Goal: Transaction & Acquisition: Purchase product/service

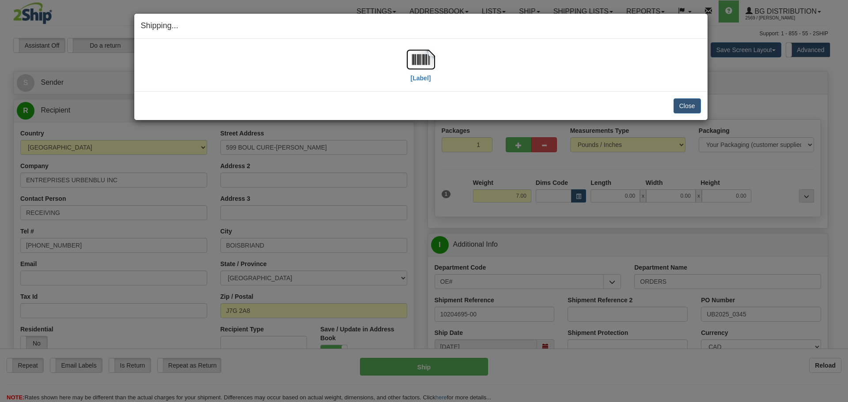
select select "QC"
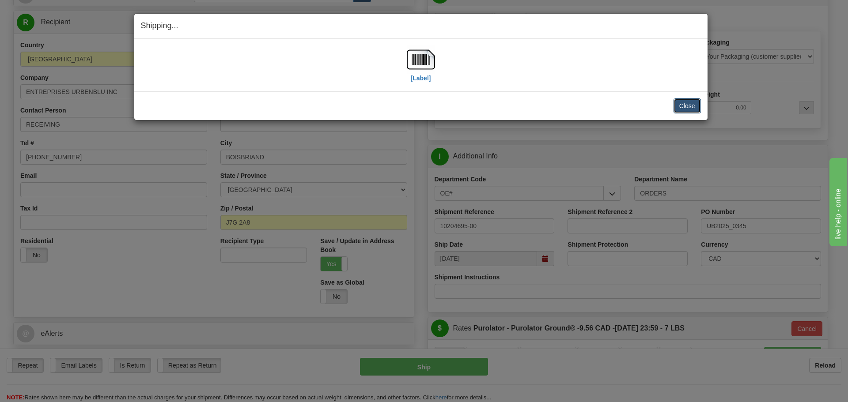
click at [678, 106] on button "Close" at bounding box center [687, 106] width 27 height 15
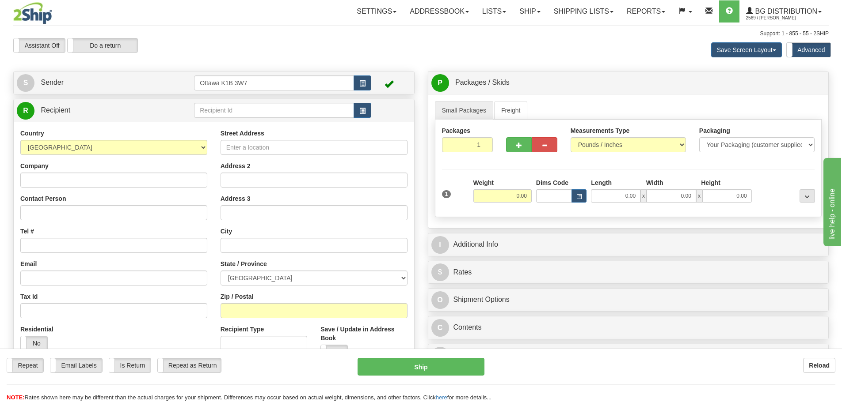
click at [309, 103] on div "Toggle navigation Settings Shipping Preferences Fields Preferences New" at bounding box center [421, 255] width 842 height 511
click at [309, 103] on input "text" at bounding box center [274, 110] width 160 height 15
type input "910078"
click at [246, 45] on div "Assistant On Assistant Off Do a return Do a return" at bounding box center [179, 45] width 345 height 15
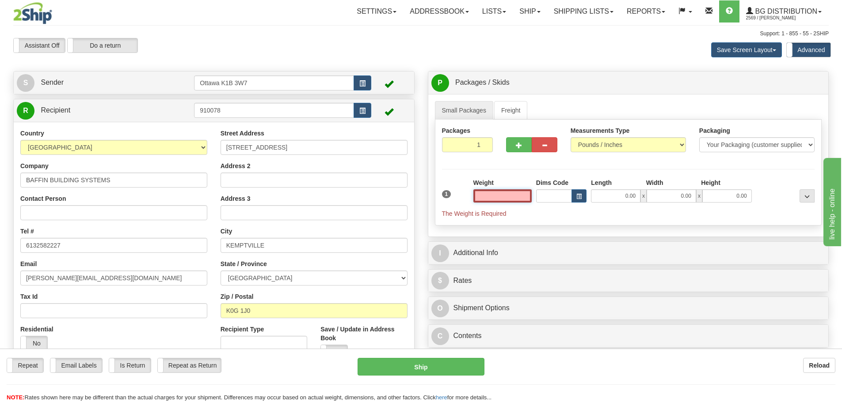
click at [500, 200] on input "text" at bounding box center [502, 196] width 58 height 13
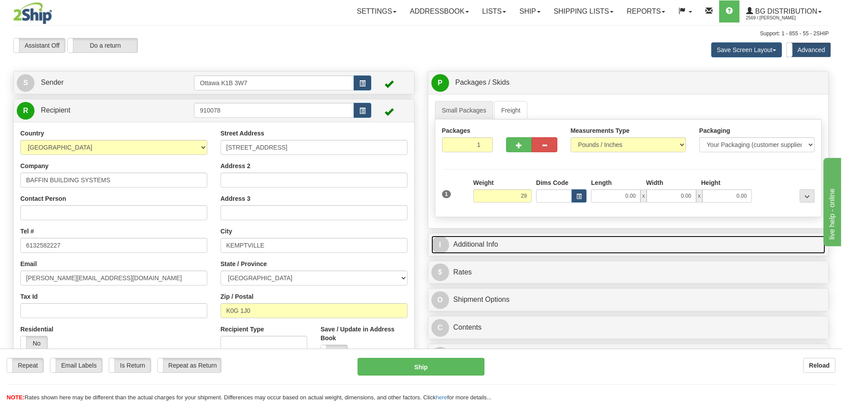
type input "29.00"
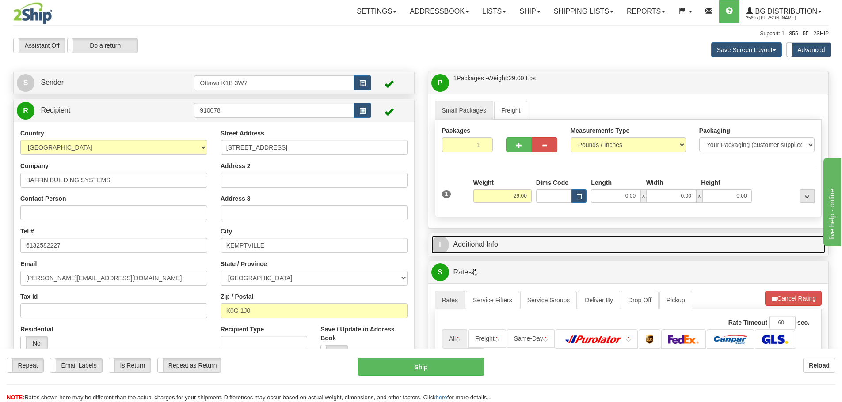
click at [571, 242] on link "I Additional Info" at bounding box center [628, 245] width 394 height 18
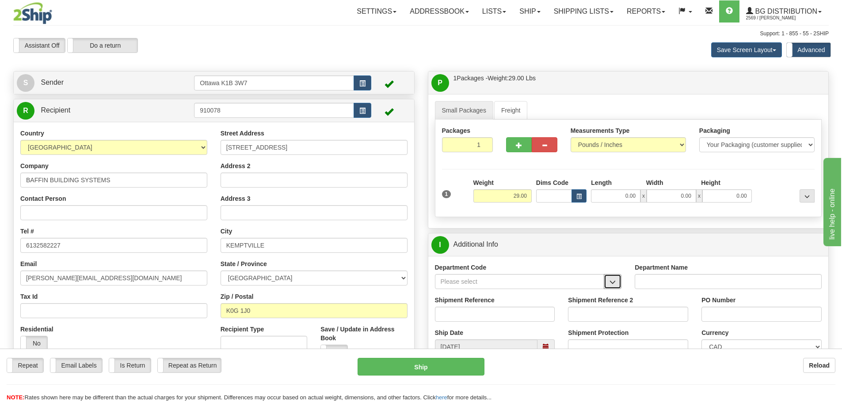
click at [615, 284] on span "button" at bounding box center [612, 283] width 6 height 6
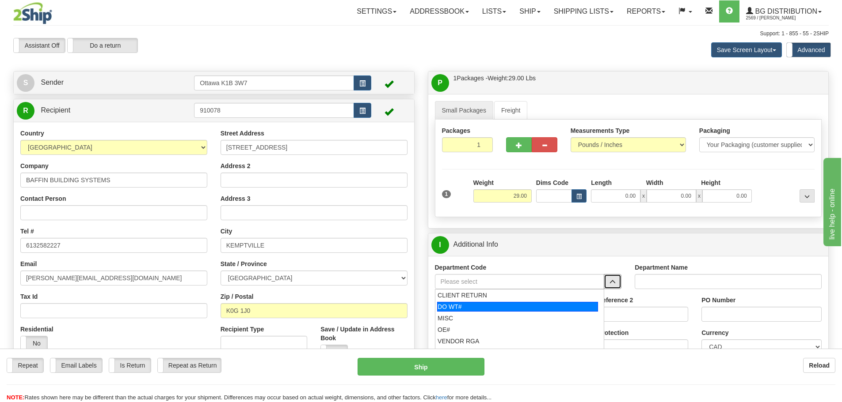
scroll to position [44, 0]
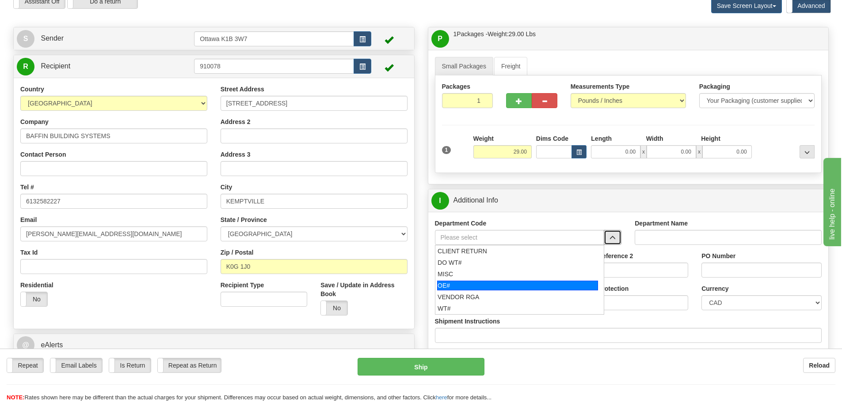
click at [521, 287] on div "OE#" at bounding box center [517, 286] width 161 height 10
type input "OE#"
type input "ORDERS"
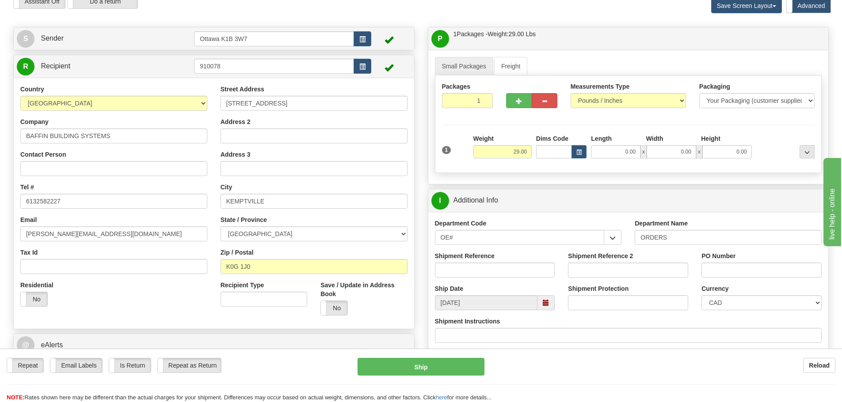
click at [512, 280] on div "Shipment Reference" at bounding box center [494, 268] width 133 height 33
click at [512, 277] on input "Shipment Reference" at bounding box center [495, 270] width 120 height 15
type input "10204599-00"
click at [734, 269] on input "PO Number" at bounding box center [761, 270] width 120 height 15
type input "p"
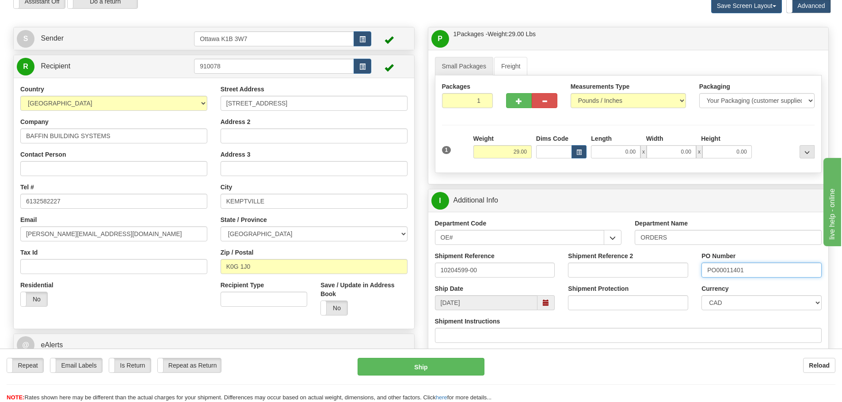
type input "PO00011401"
click at [614, 154] on input "0.00" at bounding box center [615, 151] width 49 height 13
type input "19.00"
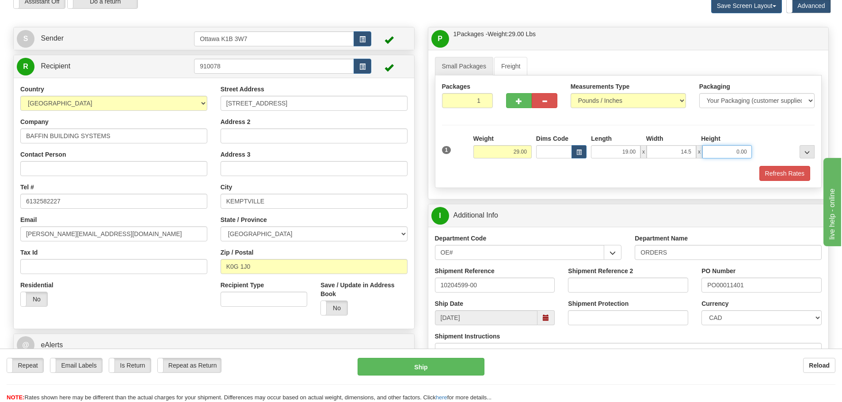
type input "14.50"
type input "9.50"
click at [775, 174] on button "Refresh Rates" at bounding box center [784, 173] width 51 height 15
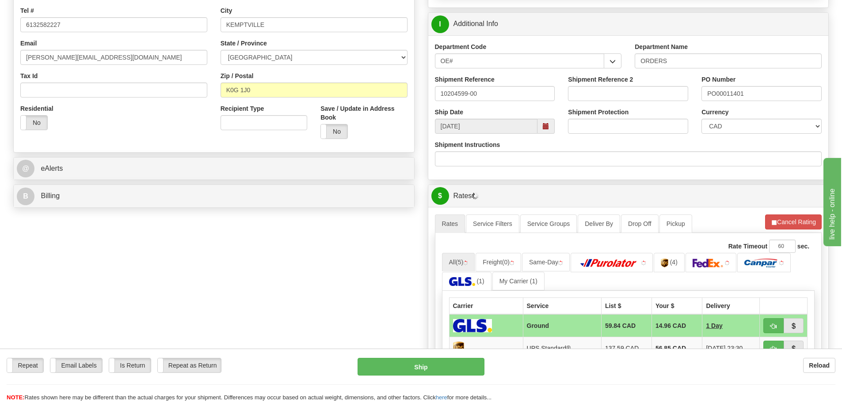
scroll to position [353, 0]
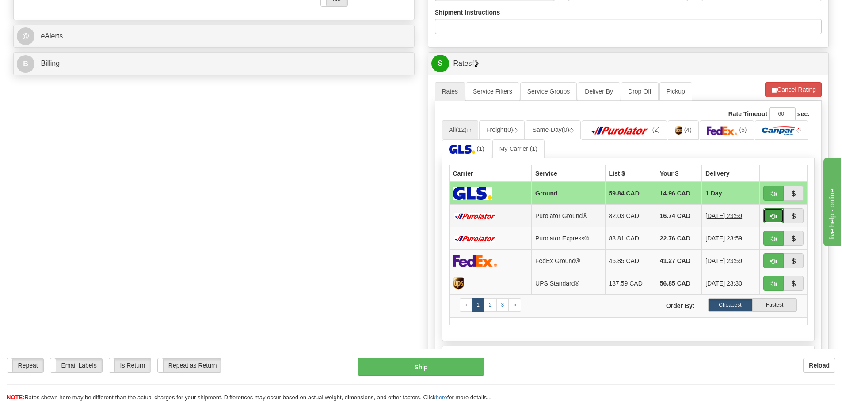
click at [775, 216] on span "button" at bounding box center [773, 217] width 6 height 6
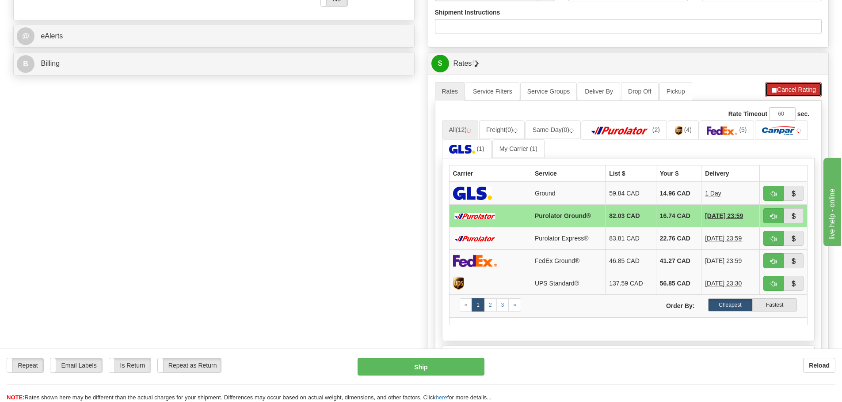
click at [797, 85] on button "Cancel Rating" at bounding box center [793, 89] width 57 height 15
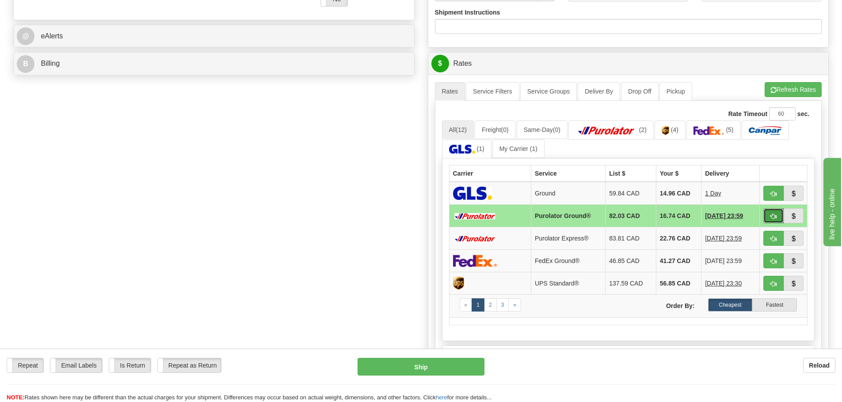
click at [769, 220] on button "button" at bounding box center [773, 215] width 20 height 15
type input "260"
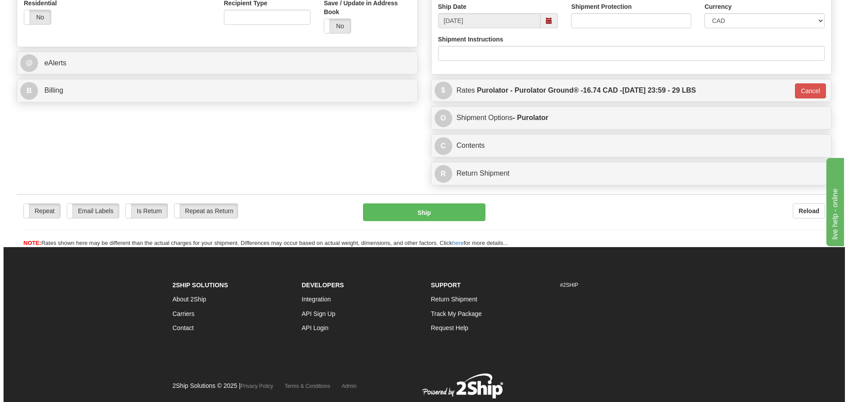
scroll to position [129, 0]
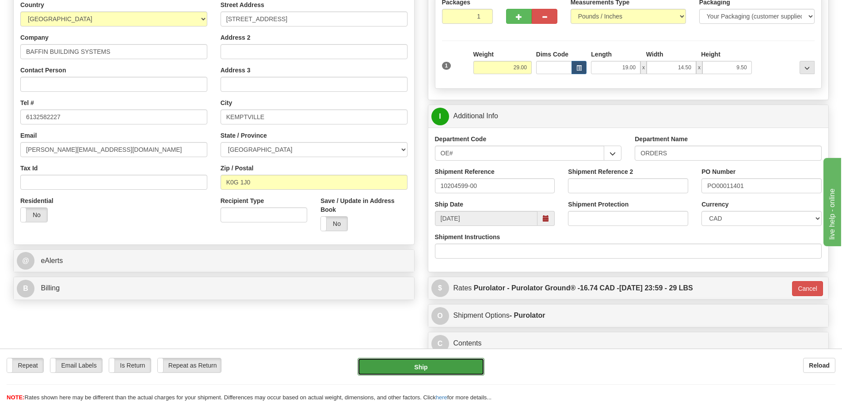
click at [454, 369] on button "Ship" at bounding box center [420, 367] width 127 height 18
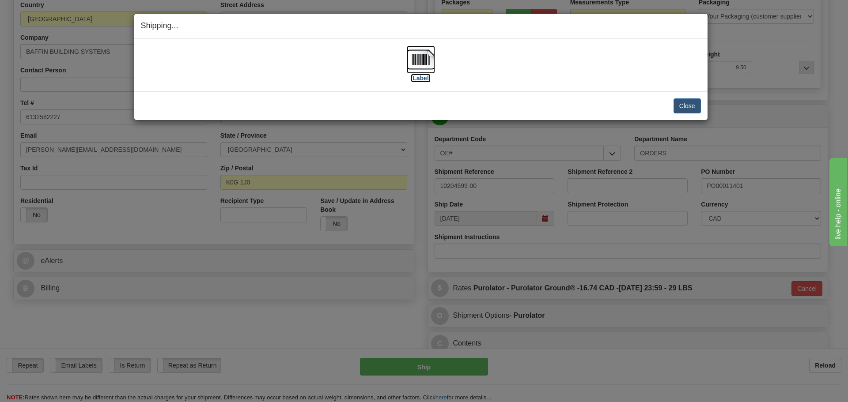
click at [428, 80] on label "[Label]" at bounding box center [421, 78] width 20 height 9
click at [685, 102] on button "Close" at bounding box center [687, 106] width 27 height 15
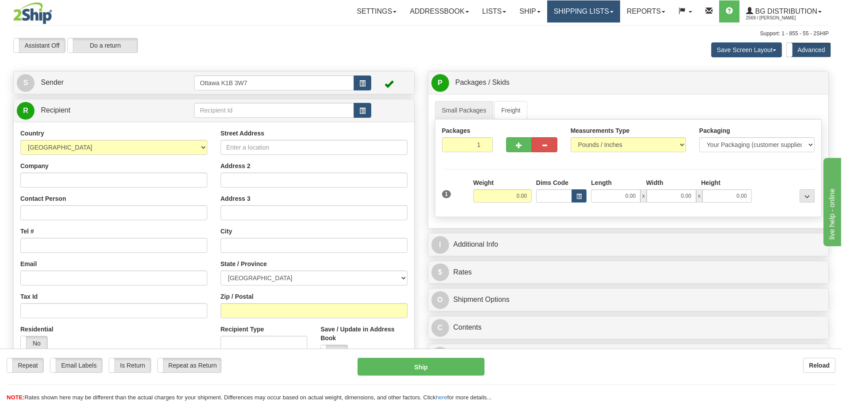
click at [553, 6] on link "Shipping lists" at bounding box center [583, 11] width 73 height 22
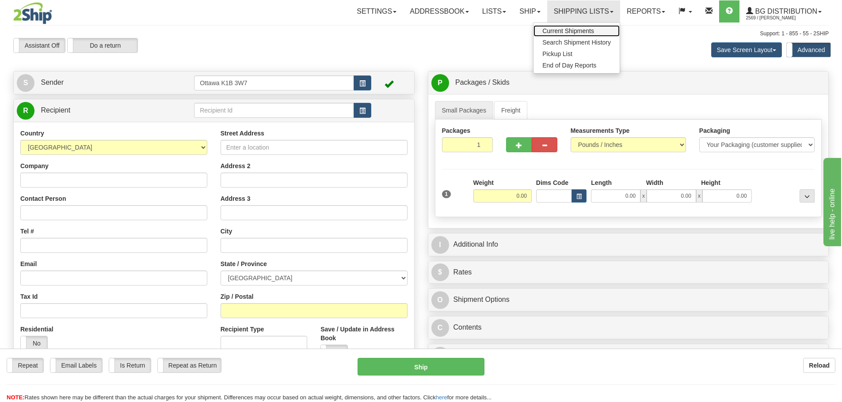
click at [557, 29] on span "Current Shipments" at bounding box center [568, 30] width 52 height 7
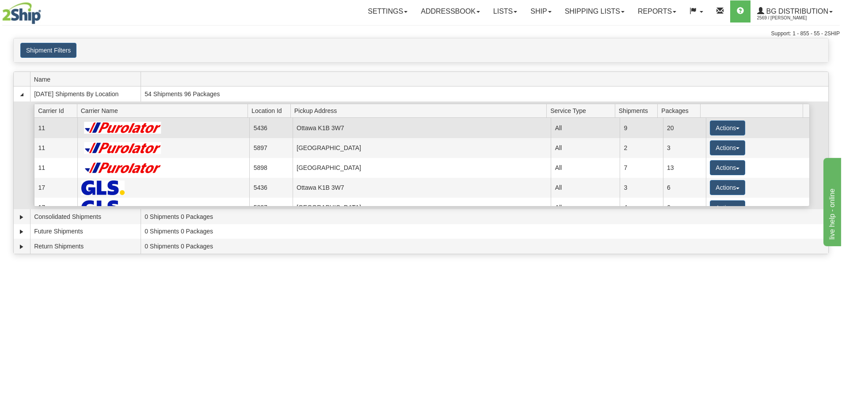
click at [311, 133] on td "Ottawa K1B 3W7" at bounding box center [421, 128] width 258 height 20
click at [727, 126] on button "Actions" at bounding box center [726, 128] width 35 height 15
click at [714, 144] on link "Details" at bounding box center [709, 144] width 71 height 11
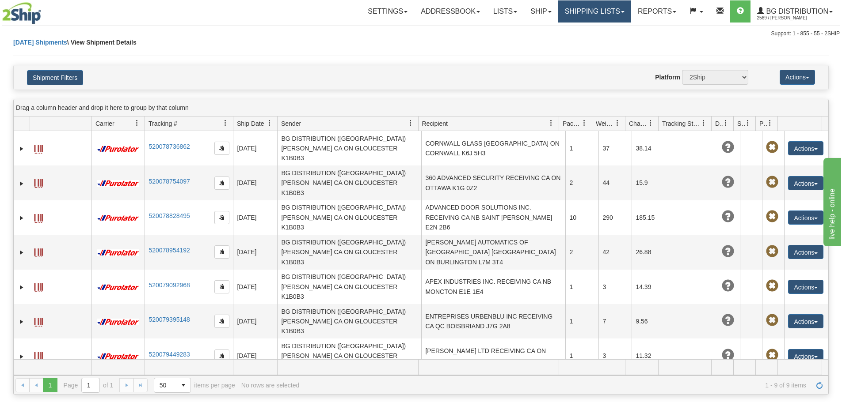
click at [565, 10] on link "Shipping lists" at bounding box center [594, 11] width 73 height 22
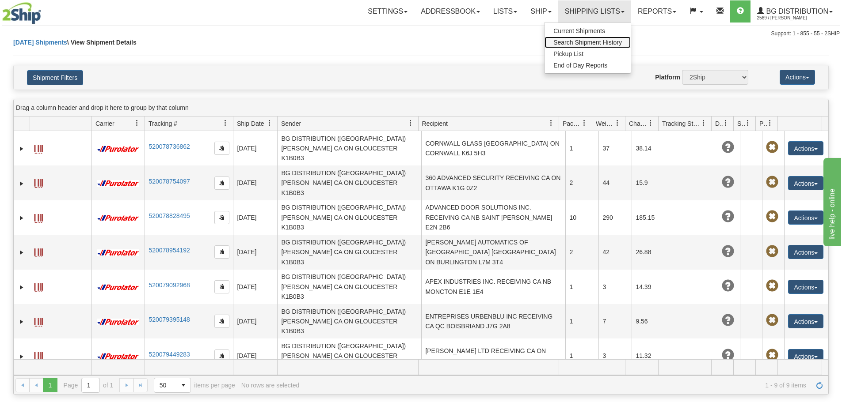
click at [576, 42] on span "Search Shipment History" at bounding box center [587, 42] width 68 height 7
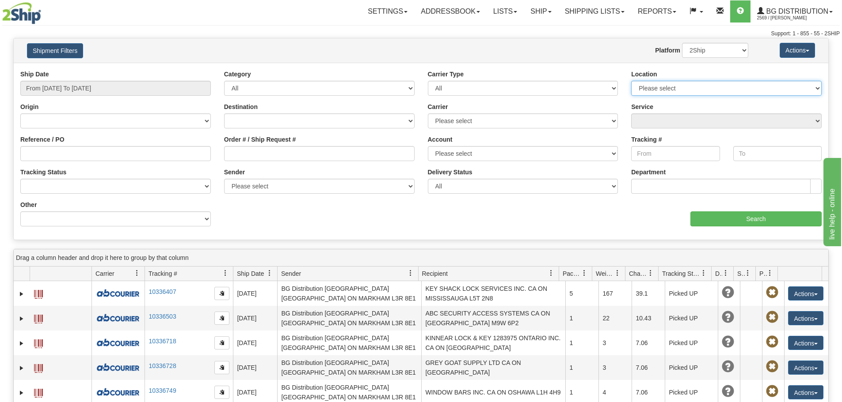
click at [683, 91] on select "Please select Ottawa K1B 3W7 Montreal Quebec City Winnipeg Toronto" at bounding box center [726, 88] width 190 height 15
select select "5436"
click at [631, 81] on select "Please select Ottawa K1B 3W7 Montreal Quebec City Winnipeg Toronto" at bounding box center [726, 88] width 190 height 15
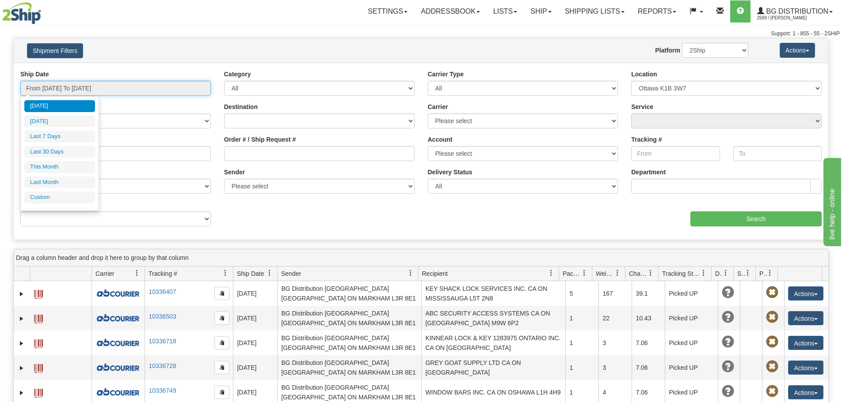
click at [95, 91] on input "From 09/29/2025 To 09/30/2025" at bounding box center [115, 88] width 190 height 15
type input "08/01/2025"
type input "08/31/2025"
type input "[DATE]"
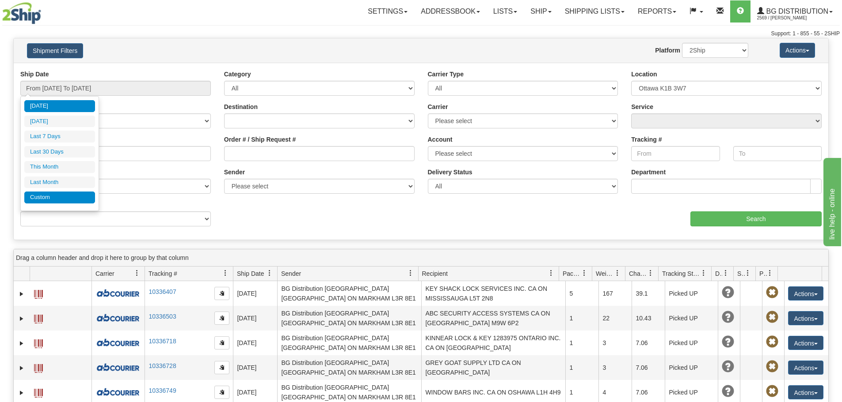
click at [64, 203] on li "Custom" at bounding box center [59, 198] width 71 height 12
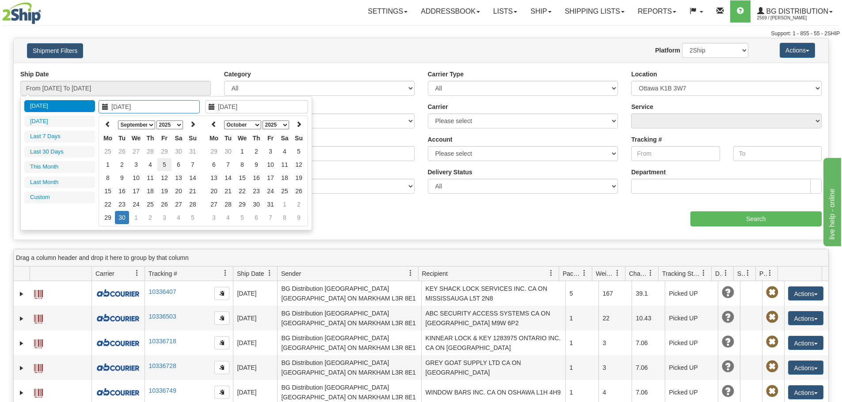
type input "09/05/2025"
click at [168, 163] on td "5" at bounding box center [164, 164] width 14 height 13
click at [211, 127] on icon at bounding box center [214, 124] width 6 height 6
type input "09/05/2025"
click at [272, 163] on td "5" at bounding box center [270, 164] width 14 height 13
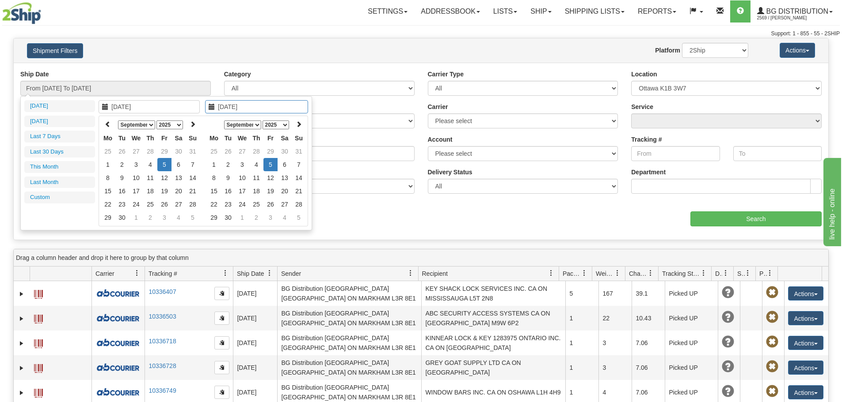
type input "From 09/05/2025 To 09/05/2025"
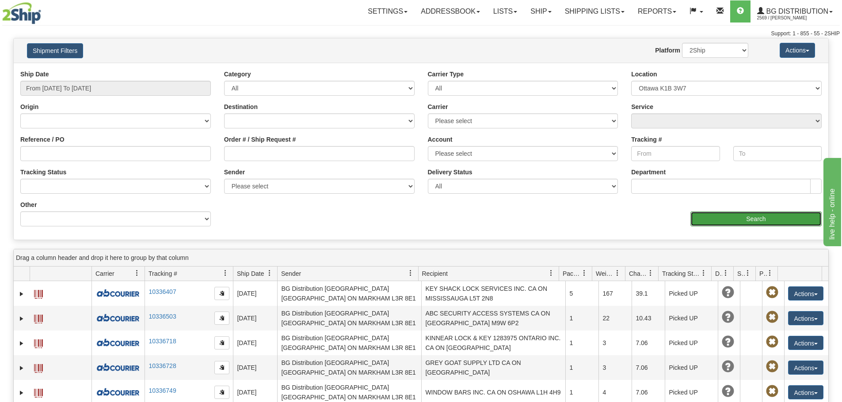
click at [722, 215] on input "Search" at bounding box center [755, 219] width 131 height 15
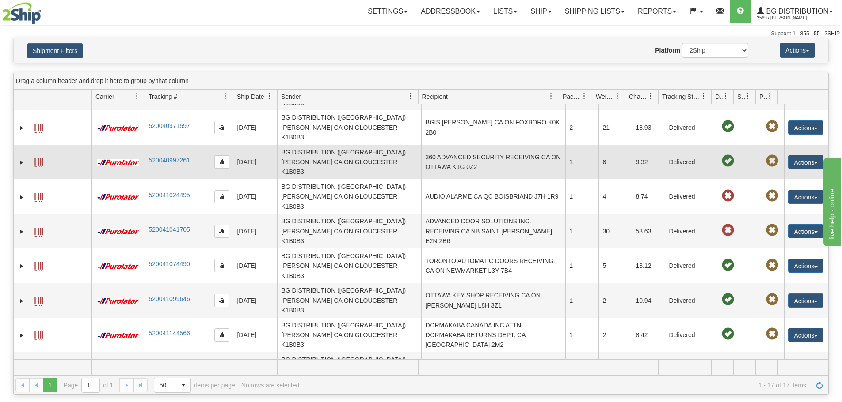
scroll to position [177, 0]
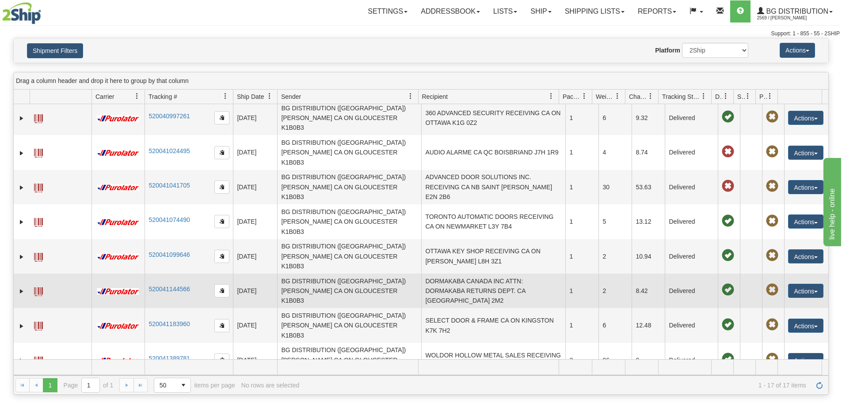
click at [490, 274] on td "DORMAKABA CANADA INC ATTN: DORMAKABA RETURNS DEPT. CA QC SAINT-LAURENT H4N 2M2" at bounding box center [493, 291] width 144 height 34
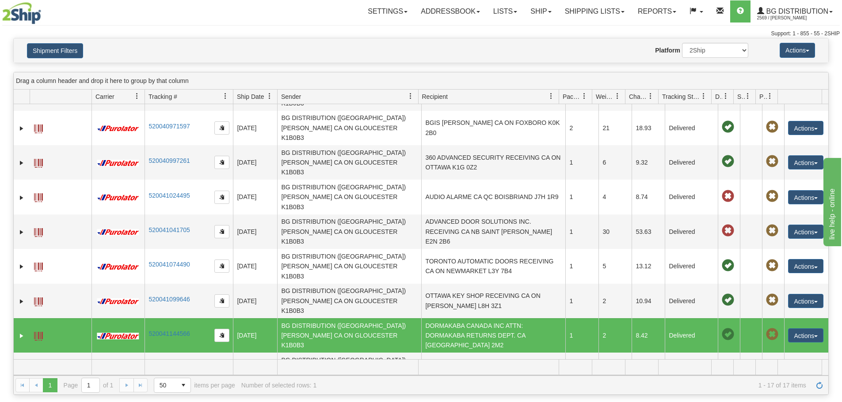
scroll to position [133, 0]
click at [24, 331] on link "Expand" at bounding box center [21, 335] width 9 height 9
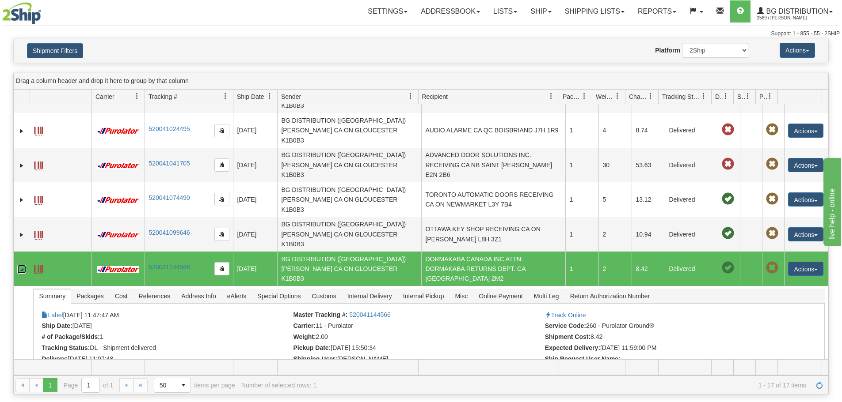
scroll to position [221, 0]
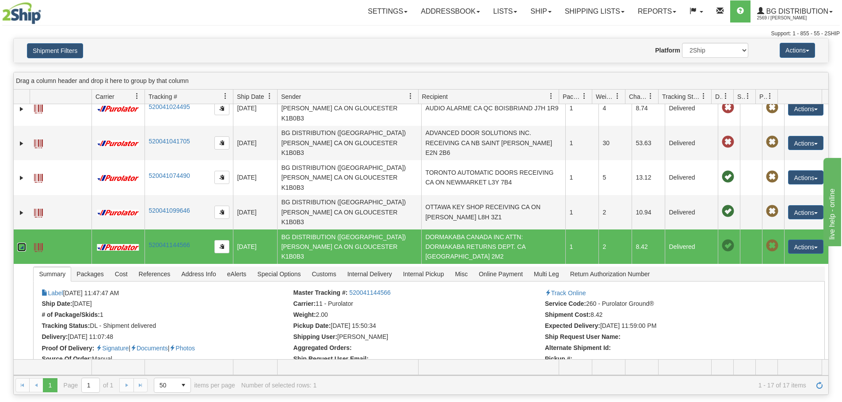
click at [20, 243] on link "Collapse" at bounding box center [21, 247] width 9 height 9
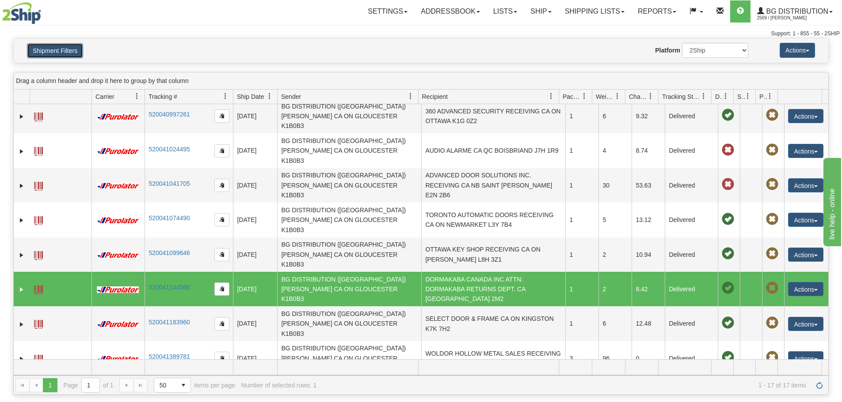
click at [45, 52] on button "Shipment Filters" at bounding box center [55, 50] width 56 height 15
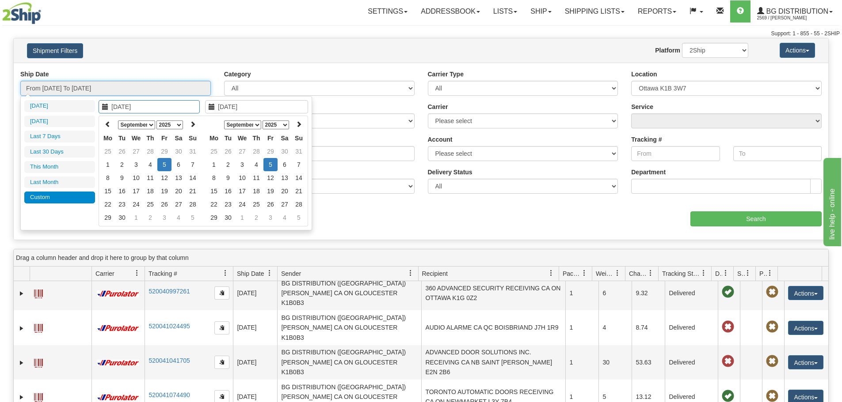
click at [78, 87] on input "From 09/05/2025 To 09/05/2025" at bounding box center [115, 88] width 190 height 15
type input "[DATE]"
type input "09/05/2025"
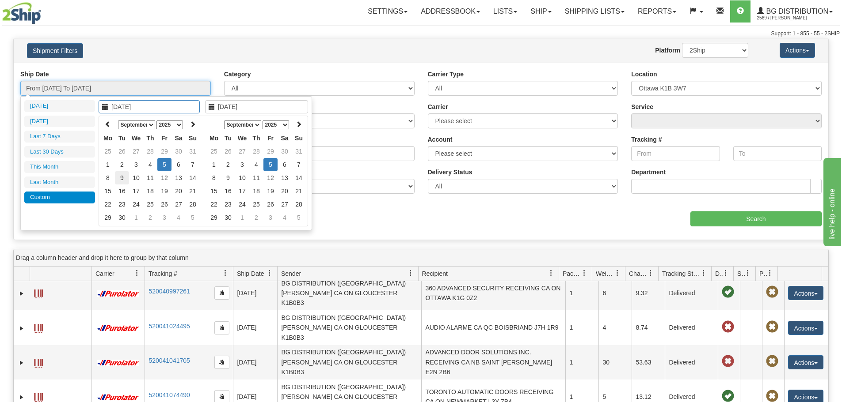
type input "09/09/2025"
click at [124, 178] on td "9" at bounding box center [122, 177] width 14 height 13
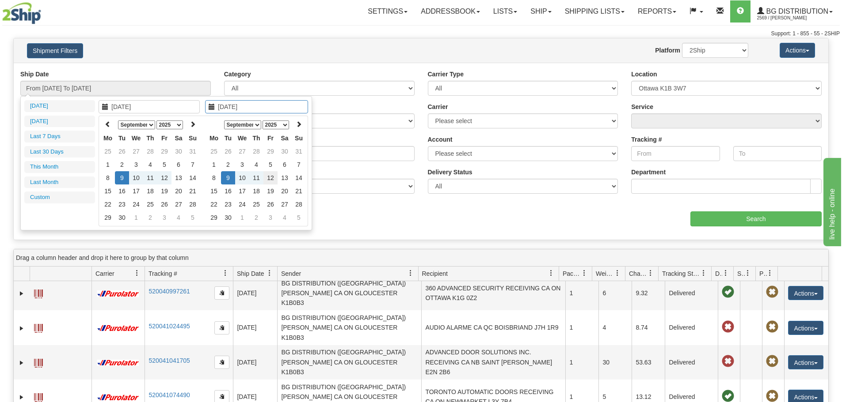
type input "09/12/2025"
click at [273, 178] on td "12" at bounding box center [270, 177] width 14 height 13
type input "From 09/09/2025 To 09/12/2025"
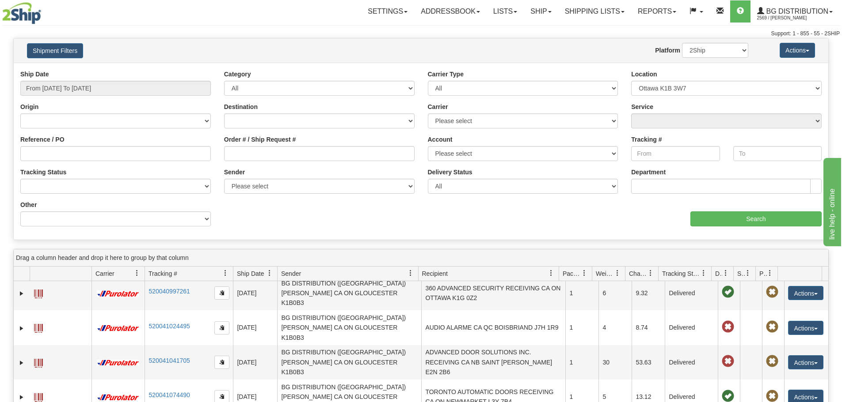
click at [104, 97] on div "Ship Date From 09/09/2025 To 09/12/2025" at bounding box center [116, 86] width 204 height 33
click at [105, 91] on input "From 09/09/2025 To 09/12/2025" at bounding box center [115, 88] width 190 height 15
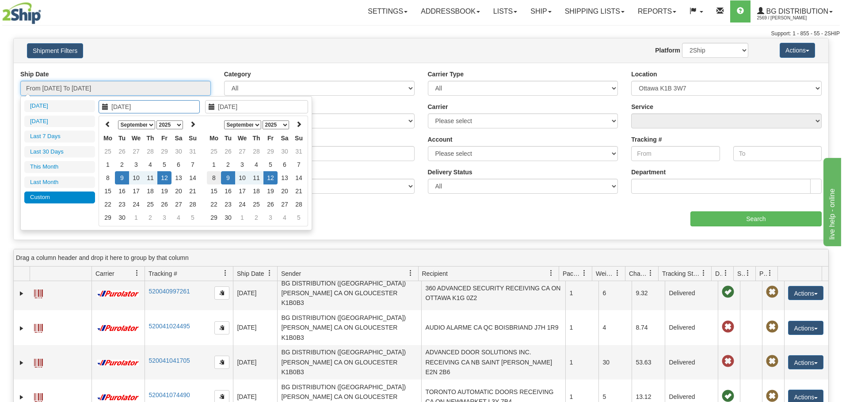
type input "09/08/2025"
click at [214, 178] on td "8" at bounding box center [214, 177] width 14 height 13
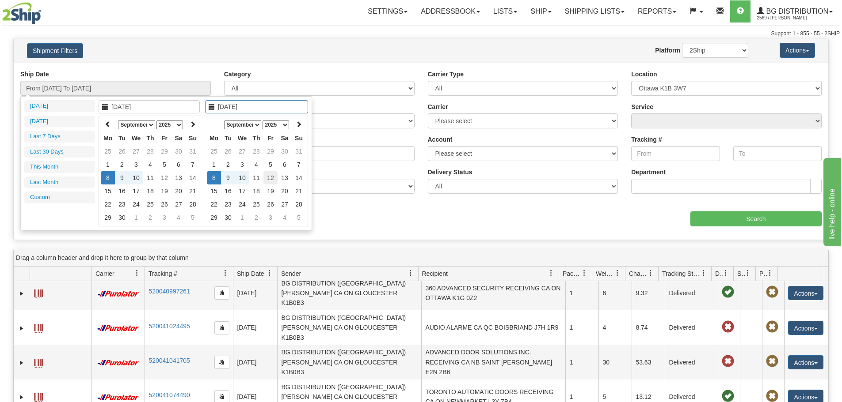
type input "09/12/2025"
click at [271, 182] on td "12" at bounding box center [270, 177] width 14 height 13
type input "From 09/08/2025 To 09/12/2025"
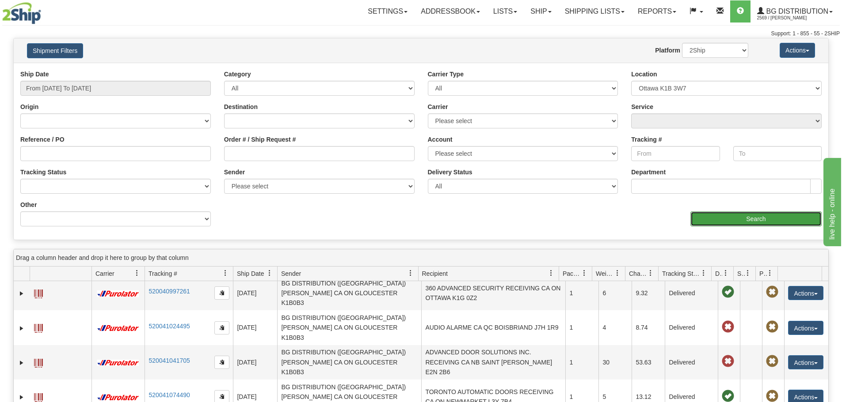
click at [766, 225] on input "Search" at bounding box center [755, 219] width 131 height 15
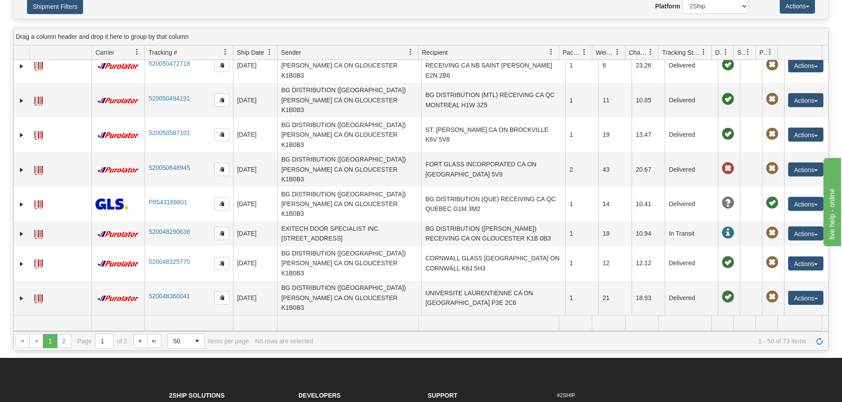
scroll to position [0, 0]
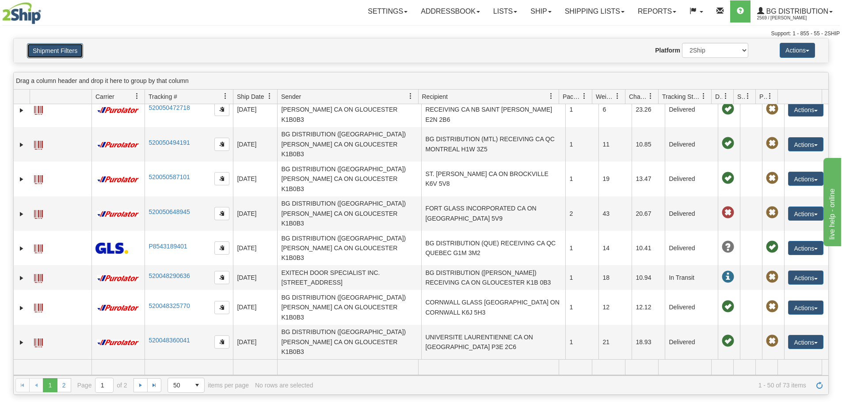
click at [71, 49] on button "Shipment Filters" at bounding box center [55, 50] width 56 height 15
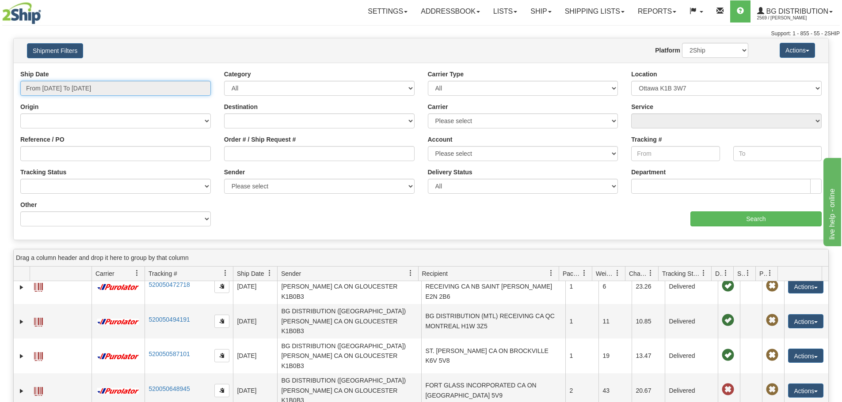
click at [129, 92] on input "From 09/08/2025 To 09/12/2025" at bounding box center [115, 88] width 190 height 15
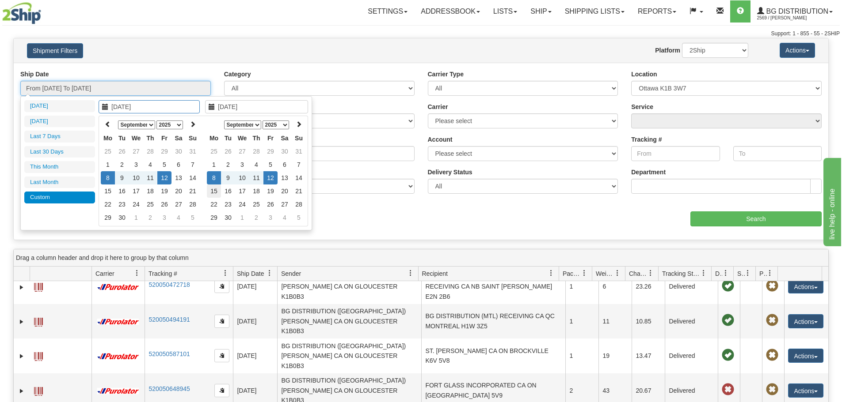
type input "09/15/2025"
click at [215, 191] on td "15" at bounding box center [214, 191] width 14 height 13
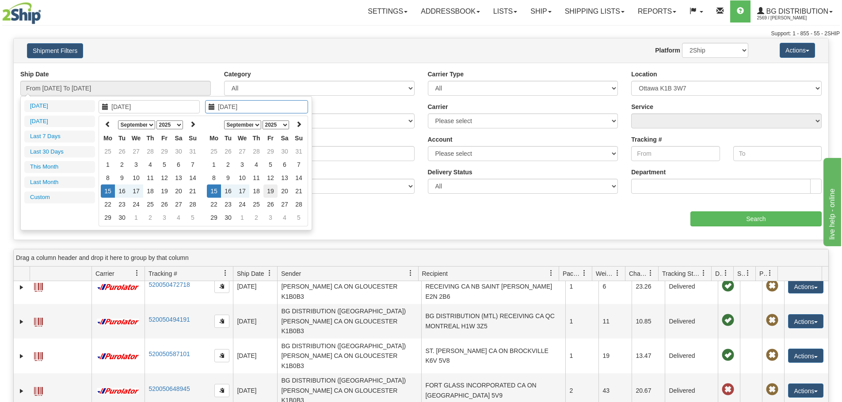
type input "09/19/2025"
click at [265, 194] on td "19" at bounding box center [270, 191] width 14 height 13
type input "From 09/15/2025 To 09/19/2025"
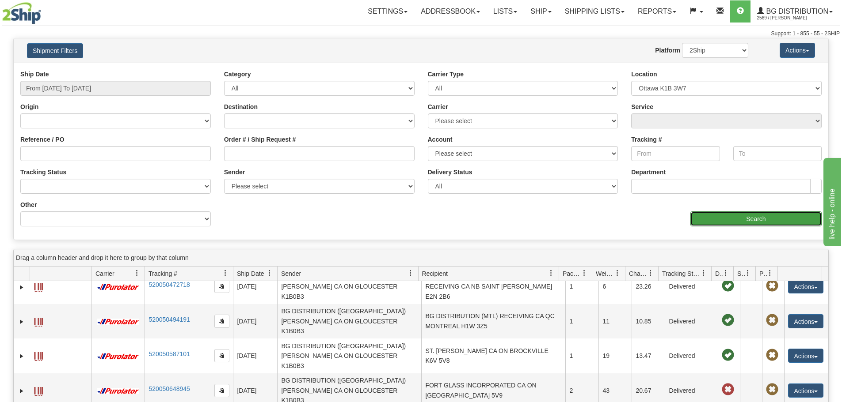
click at [782, 217] on input "Search" at bounding box center [755, 219] width 131 height 15
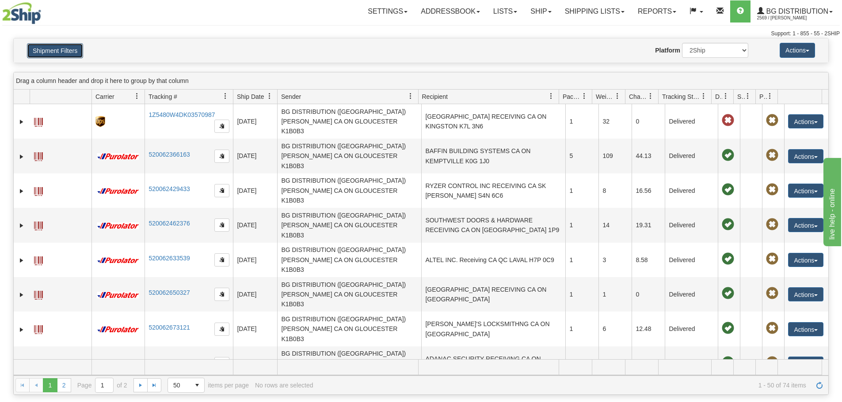
click at [65, 53] on button "Shipment Filters" at bounding box center [55, 50] width 56 height 15
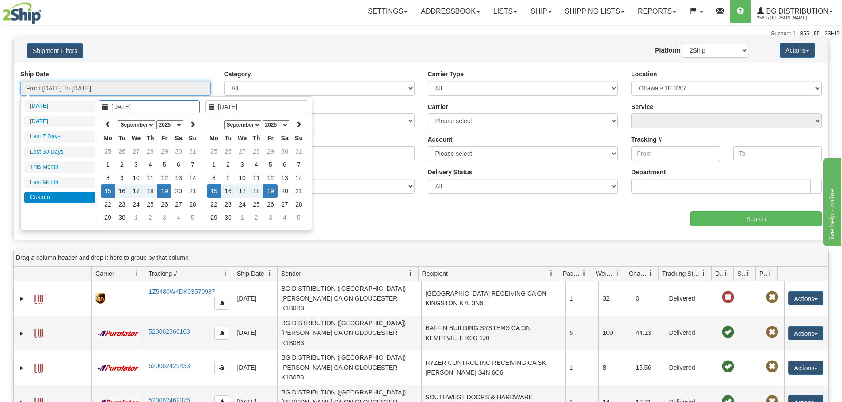
click at [87, 91] on input "From 09/15/2025 To 09/19/2025" at bounding box center [115, 88] width 190 height 15
type input "09/22/2025"
click at [211, 208] on td "22" at bounding box center [214, 204] width 14 height 13
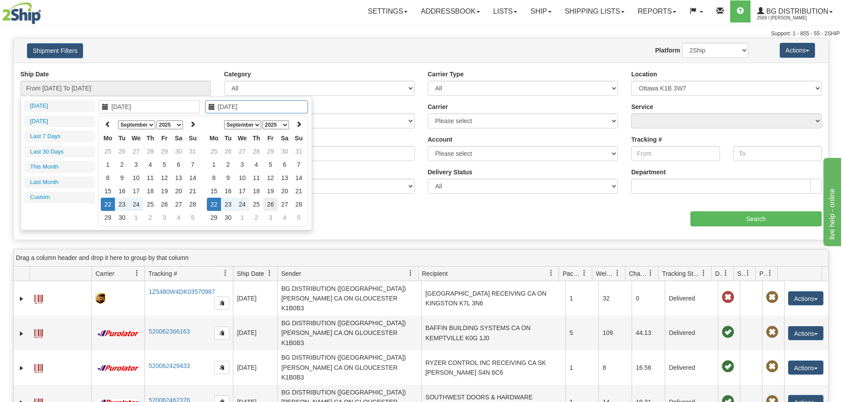
type input "09/26/2025"
click at [264, 207] on td "26" at bounding box center [270, 204] width 14 height 13
type input "From 09/22/2025 To 09/26/2025"
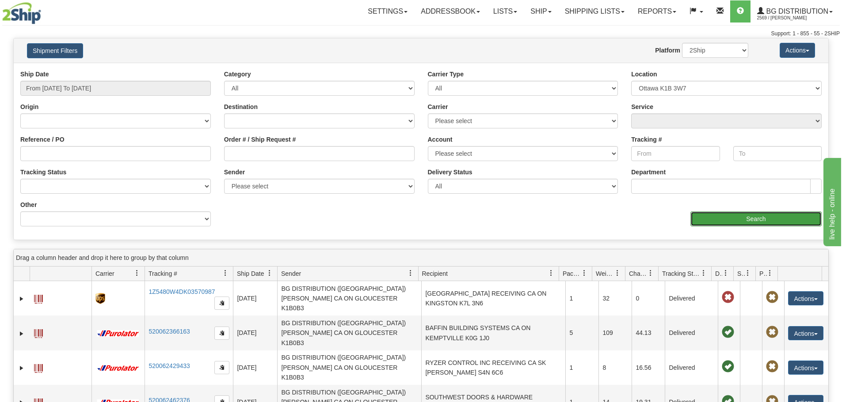
click at [704, 221] on input "Search" at bounding box center [755, 219] width 131 height 15
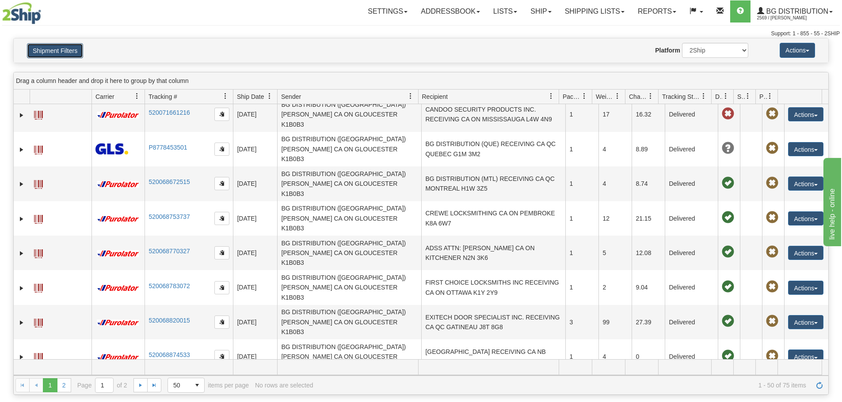
click at [61, 49] on button "Shipment Filters" at bounding box center [55, 50] width 56 height 15
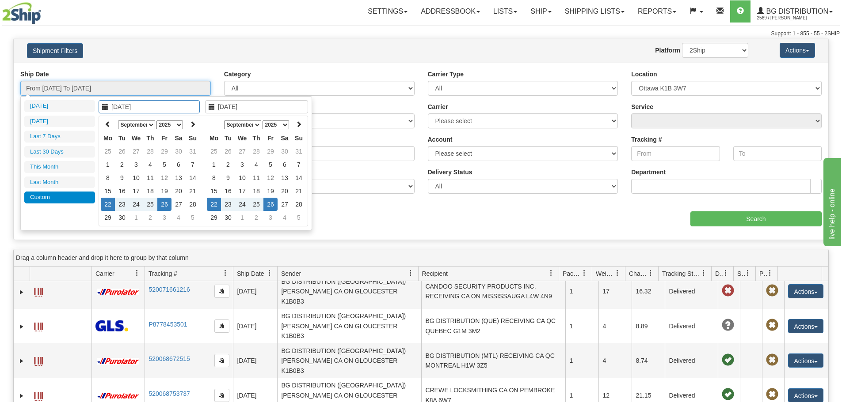
click at [121, 85] on input "From 09/22/2025 To 09/26/2025" at bounding box center [115, 88] width 190 height 15
type input "09/29/2025"
click at [219, 217] on td "29" at bounding box center [214, 217] width 14 height 13
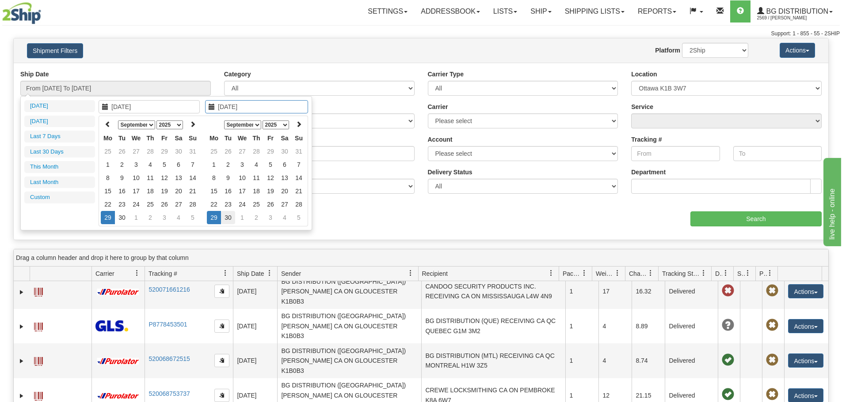
type input "[DATE]"
click at [223, 220] on td "30" at bounding box center [228, 217] width 14 height 13
type input "From 09/29/2025 To 09/30/2025"
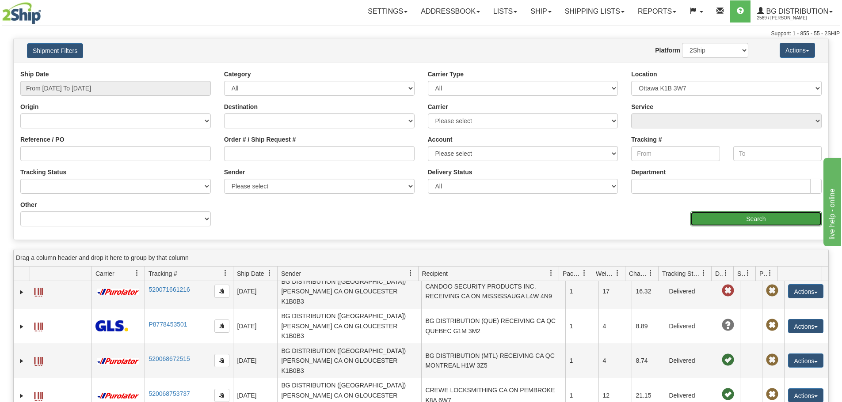
click at [724, 225] on input "Search" at bounding box center [755, 219] width 131 height 15
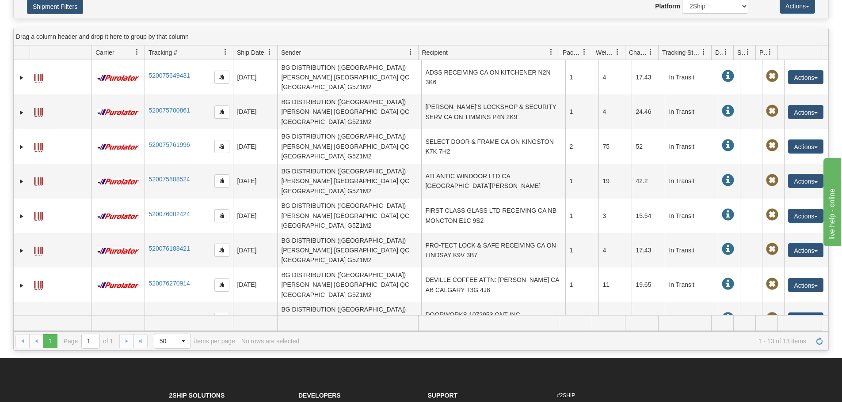
click at [84, 8] on h4 "Shipment Filters" at bounding box center [86, 6] width 133 height 15
click at [72, 8] on button "Shipment Filters" at bounding box center [55, 6] width 56 height 15
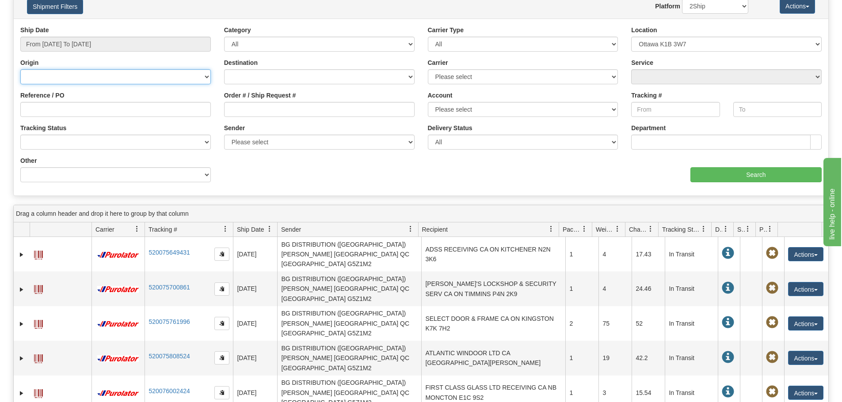
click at [75, 77] on select "Canada United States Mexico Puerto Rico Romania Australia New Zealand SouthAfri…" at bounding box center [115, 76] width 190 height 15
click at [88, 38] on input "From 09/29/2025 To 09/30/2025" at bounding box center [115, 44] width 190 height 15
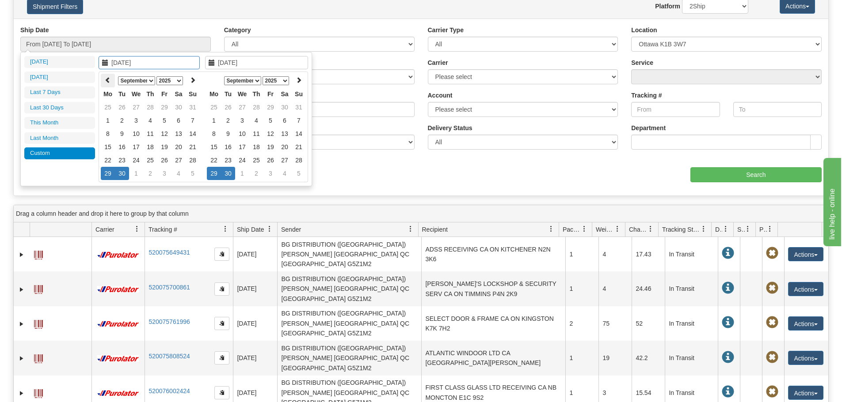
click at [105, 82] on icon at bounding box center [108, 80] width 6 height 6
type input "08/29/2025"
click at [160, 163] on td "29" at bounding box center [164, 160] width 14 height 13
click at [215, 83] on icon at bounding box center [214, 80] width 6 height 6
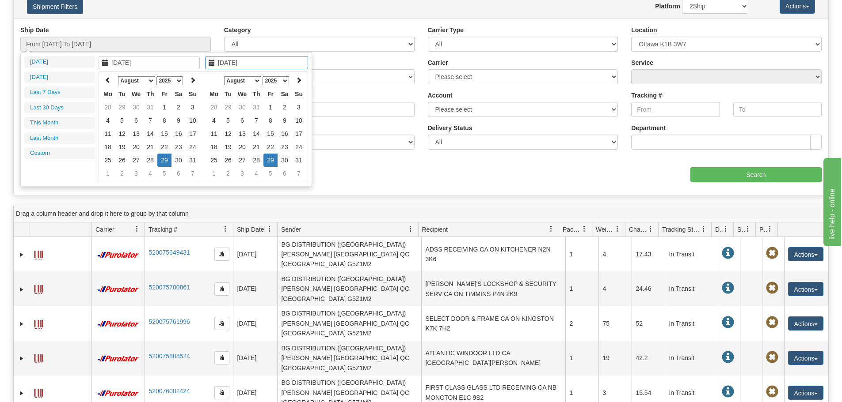
type input "08/29/2025"
click at [269, 159] on td "29" at bounding box center [270, 160] width 14 height 13
type input "From 08/29/2025 To 08/29/2025"
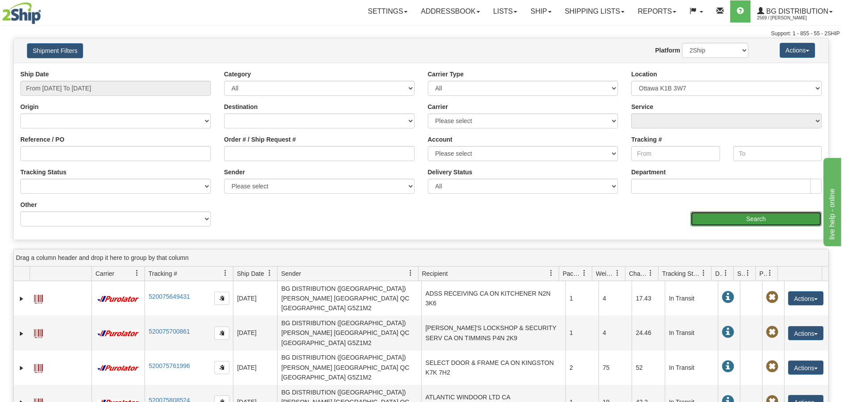
click at [720, 213] on input "Search" at bounding box center [755, 219] width 131 height 15
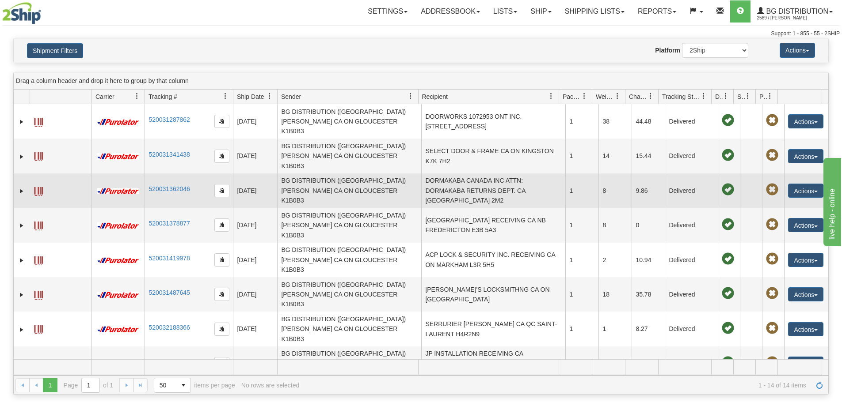
click at [522, 181] on td "DORMAKABA CANADA INC ATTN: DORMAKABA RETURNS DEPT. CA QC SAINT-LAURENT H4N 2M2" at bounding box center [493, 191] width 144 height 34
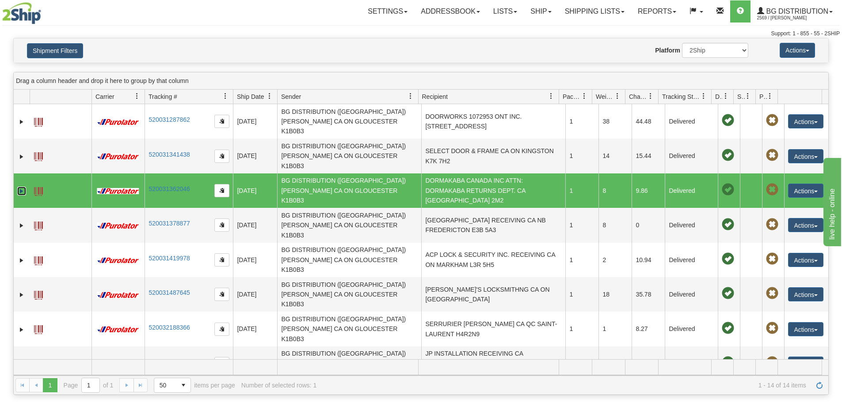
click at [20, 187] on link "Expand" at bounding box center [21, 191] width 9 height 9
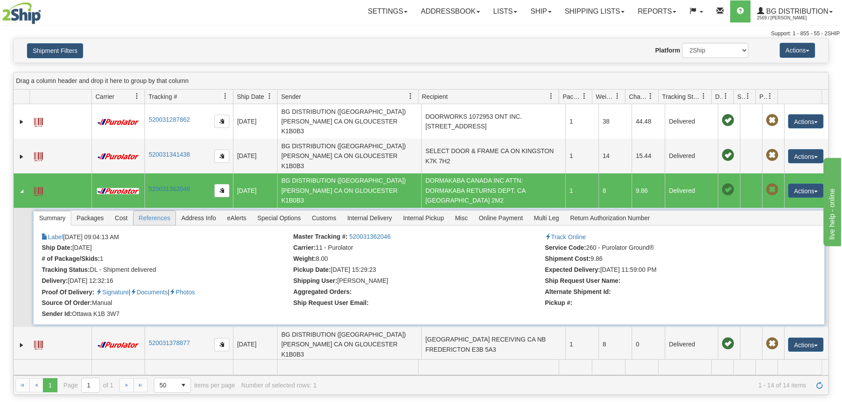
click at [150, 211] on span "References" at bounding box center [154, 218] width 42 height 14
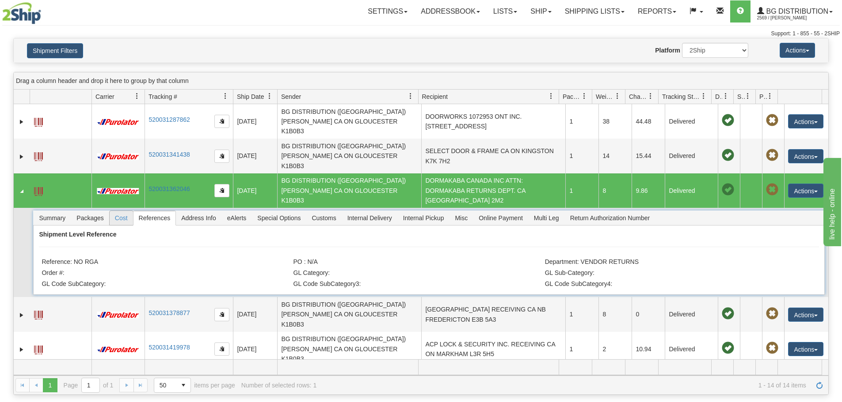
click at [127, 211] on span "Cost" at bounding box center [121, 218] width 23 height 14
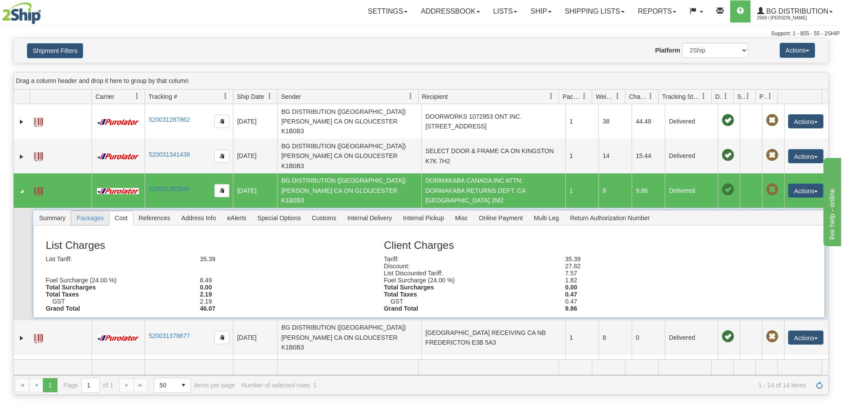
click at [99, 211] on span "Packages" at bounding box center [90, 218] width 38 height 14
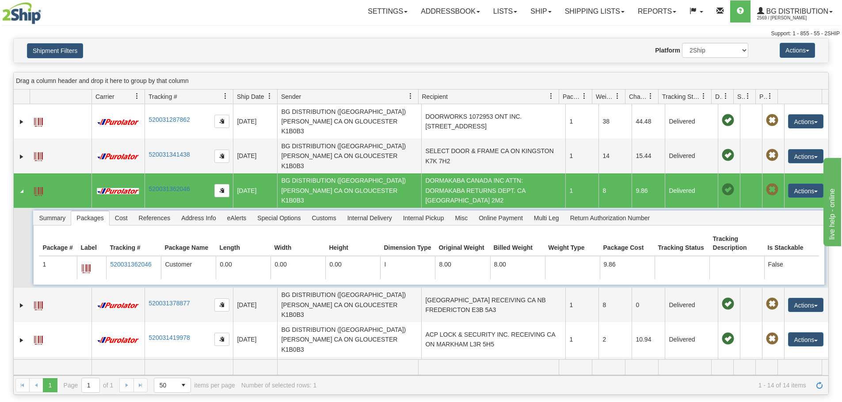
click at [74, 211] on span "Packages" at bounding box center [90, 218] width 38 height 14
click at [61, 211] on span "Summary" at bounding box center [52, 218] width 37 height 14
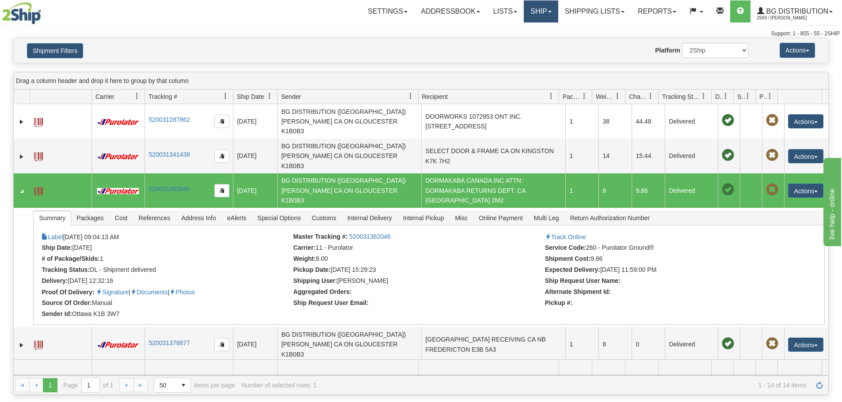
click at [537, 14] on link "Ship" at bounding box center [540, 11] width 34 height 22
click at [533, 27] on link "Ship Screen" at bounding box center [523, 30] width 70 height 11
